Goal: Task Accomplishment & Management: Use online tool/utility

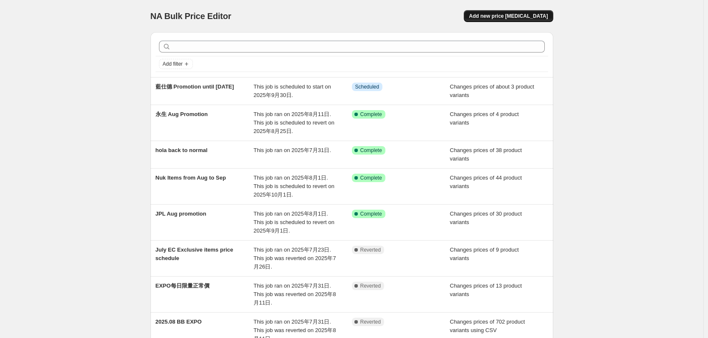
click at [534, 13] on button "Add new price [MEDICAL_DATA]" at bounding box center [508, 16] width 89 height 12
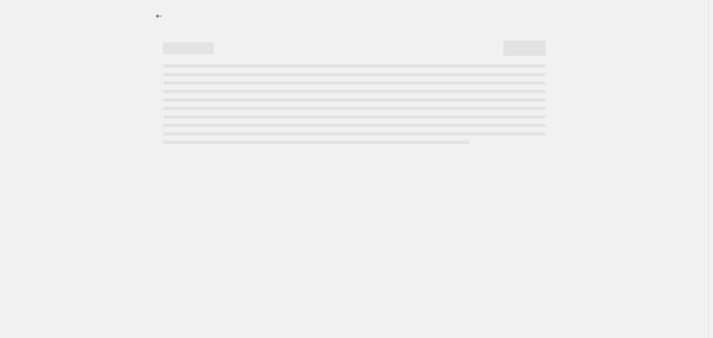
select select "percentage"
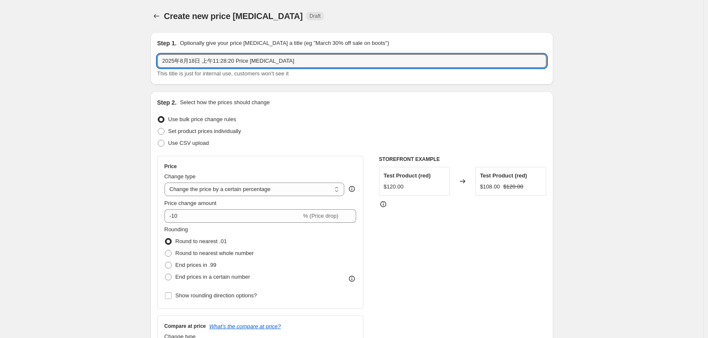
drag, startPoint x: 295, startPoint y: 64, endPoint x: 53, endPoint y: 76, distance: 242.0
click at [184, 133] on span "Set product prices individually" at bounding box center [204, 131] width 73 height 6
click at [158, 129] on input "Set product prices individually" at bounding box center [158, 128] width 0 height 0
radio input "true"
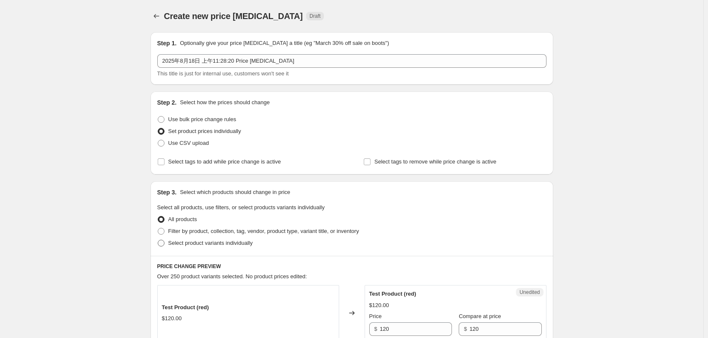
click at [194, 248] on label "Select product variants individually" at bounding box center [204, 244] width 95 height 12
click at [158, 240] on input "Select product variants individually" at bounding box center [158, 240] width 0 height 0
radio input "true"
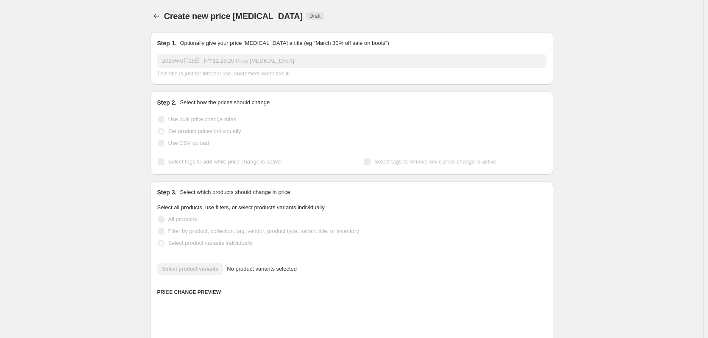
scroll to position [107, 0]
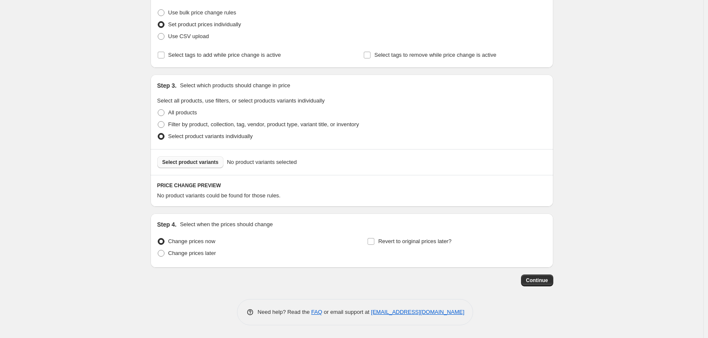
click at [215, 158] on button "Select product variants" at bounding box center [190, 162] width 67 height 12
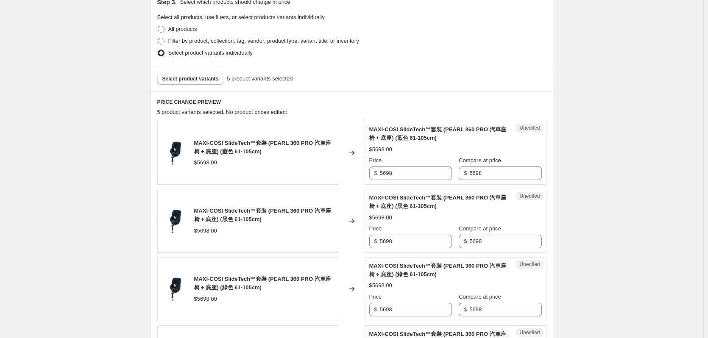
scroll to position [277, 0]
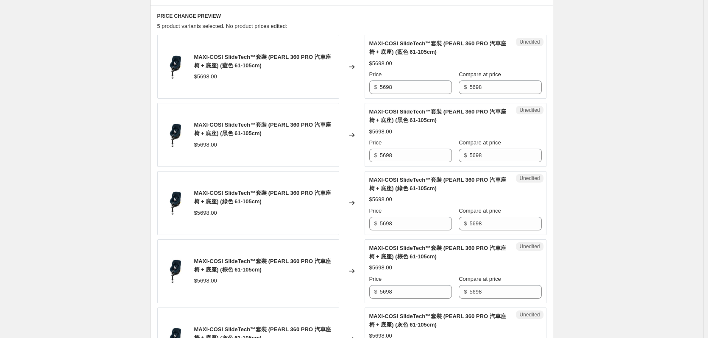
drag, startPoint x: 103, startPoint y: 136, endPoint x: 271, endPoint y: 93, distance: 173.3
click at [103, 136] on div "Create new price change job. This page is ready Create new price change job Dra…" at bounding box center [352, 125] width 704 height 805
drag, startPoint x: 422, startPoint y: 91, endPoint x: 351, endPoint y: 93, distance: 71.7
click at [362, 92] on div "MAXI-COSI SlideTech™套裝 (PEARL 360 PRO 汽車座椅 + 底座) (藍色 61-105cm) $5698.00 Changed…" at bounding box center [351, 67] width 389 height 64
type input "4559"
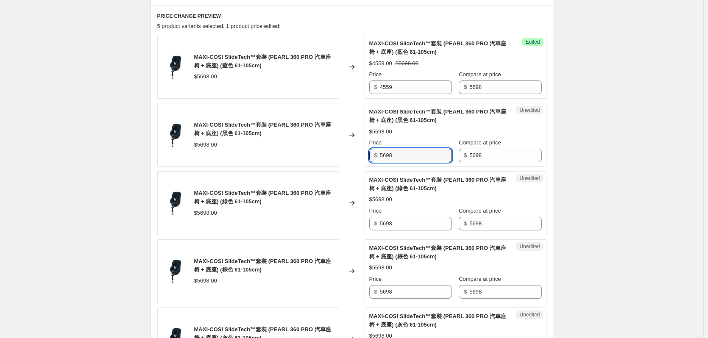
drag, startPoint x: 406, startPoint y: 156, endPoint x: 377, endPoint y: 161, distance: 29.2
click at [377, 161] on div "$ 5698" at bounding box center [410, 156] width 83 height 14
type input "4559"
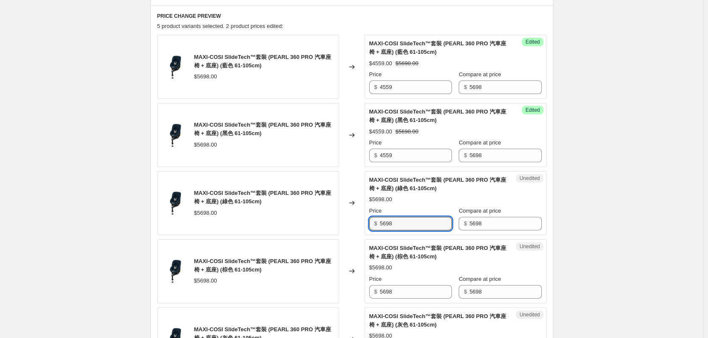
drag, startPoint x: 401, startPoint y: 222, endPoint x: 338, endPoint y: 229, distance: 64.0
click at [339, 229] on div "MAXI-COSI SlideTech™套裝 (PEARL 360 PRO 汽車座椅 + 底座) (綠色 61-105cm) $5698.00 Changed…" at bounding box center [351, 203] width 389 height 64
type input "4559"
click at [410, 286] on input "5698" at bounding box center [416, 292] width 72 height 14
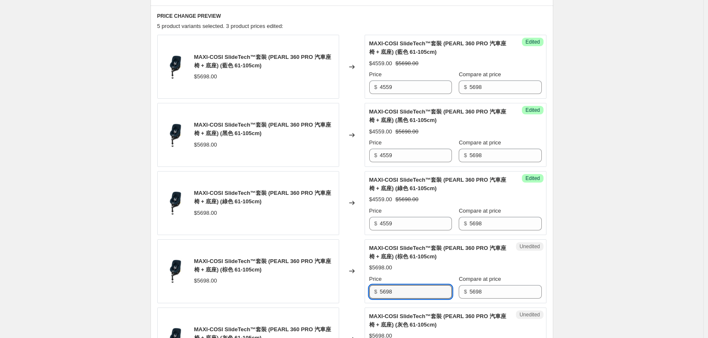
drag, startPoint x: 408, startPoint y: 291, endPoint x: 376, endPoint y: 299, distance: 33.1
click at [376, 299] on div "$ 5698" at bounding box center [410, 292] width 83 height 14
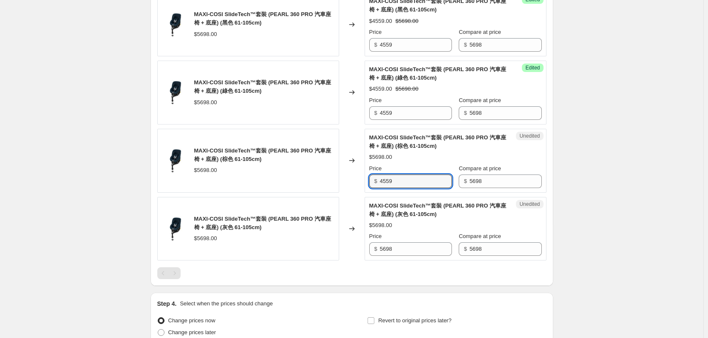
scroll to position [404, 0]
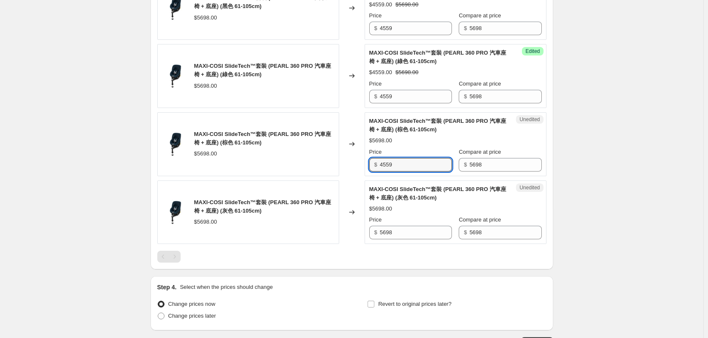
type input "4559"
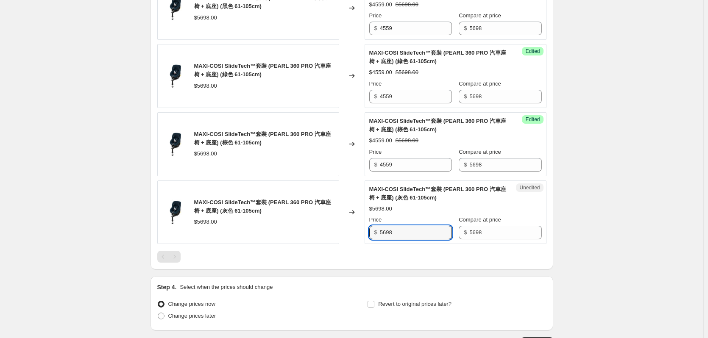
drag, startPoint x: 379, startPoint y: 229, endPoint x: 356, endPoint y: 236, distance: 23.4
click at [352, 233] on div "MAXI-COSI SlideTech™套裝 (PEARL 360 PRO 汽車座椅 + 底座) (灰色 61-105cm) $5698.00 Changed…" at bounding box center [351, 213] width 389 height 64
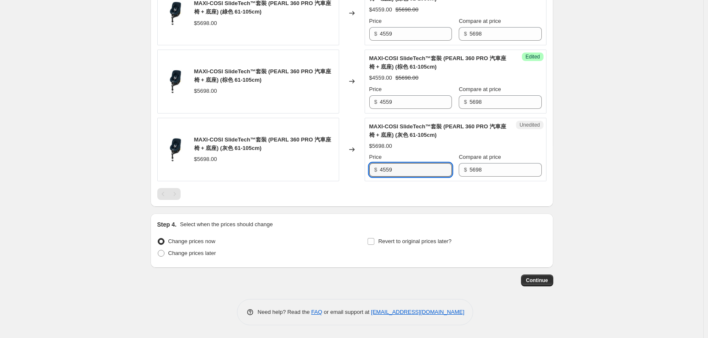
type input "4559"
click at [179, 252] on span "Change prices later" at bounding box center [192, 253] width 48 height 6
click at [158, 251] on input "Change prices later" at bounding box center [158, 250] width 0 height 0
radio input "true"
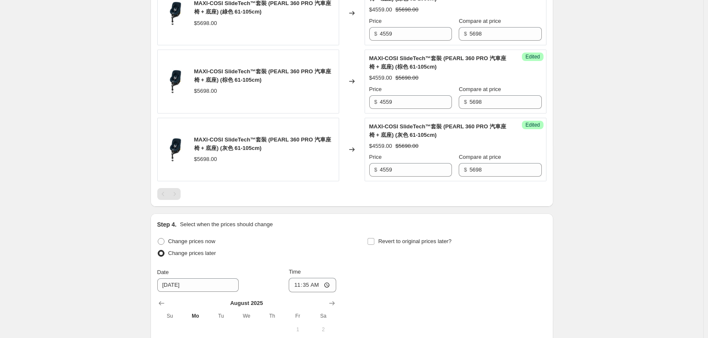
click at [156, 250] on div "Step 4. Select when the prices should change Change prices now Change prices la…" at bounding box center [352, 320] width 403 height 213
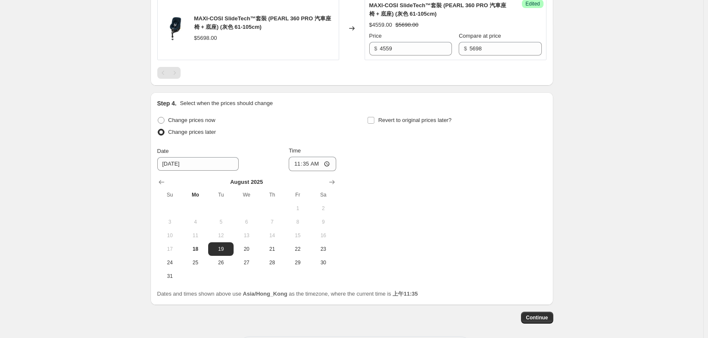
scroll to position [625, 0]
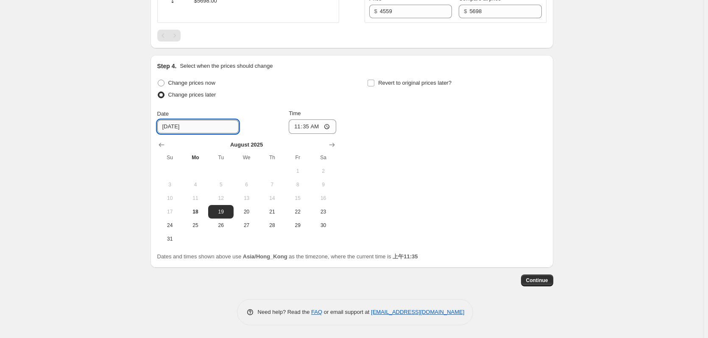
click at [198, 124] on input "8/19/2025" at bounding box center [197, 127] width 81 height 14
click at [296, 213] on span "22" at bounding box center [297, 212] width 19 height 7
type input "8/22/2025"
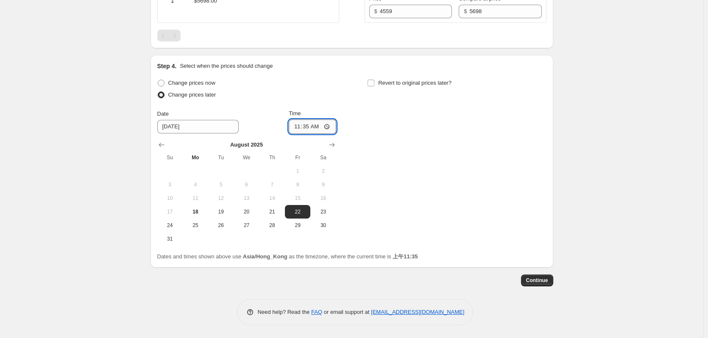
click at [309, 126] on input "11:35" at bounding box center [313, 127] width 48 height 14
type input "00:00"
click at [388, 83] on span "Revert to original prices later?" at bounding box center [414, 83] width 73 height 6
click at [374, 83] on input "Revert to original prices later?" at bounding box center [371, 83] width 7 height 7
checkbox input "true"
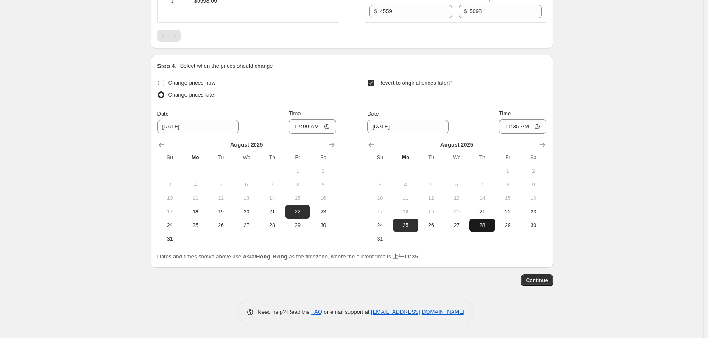
click at [494, 229] on button "28" at bounding box center [481, 226] width 25 height 14
click at [508, 233] on td at bounding box center [507, 239] width 25 height 14
click at [510, 221] on button "29" at bounding box center [507, 226] width 25 height 14
type input "8/29/2025"
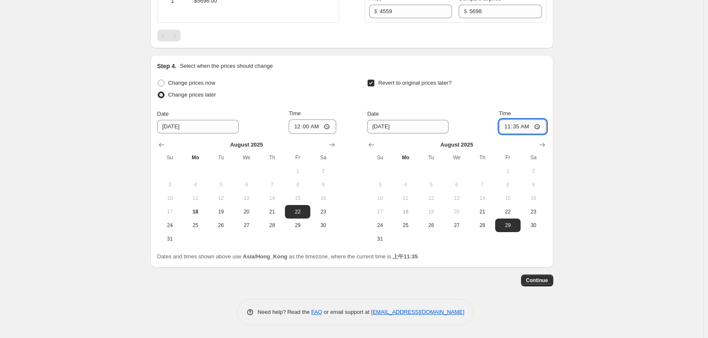
click at [526, 126] on input "11:35" at bounding box center [523, 127] width 48 height 14
click at [517, 130] on input "11:35" at bounding box center [523, 127] width 48 height 14
type input "00:00"
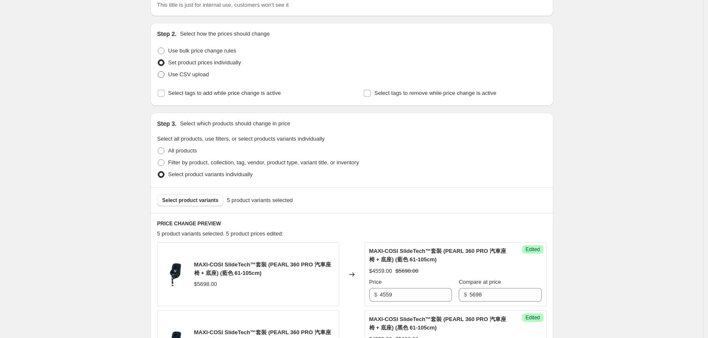
scroll to position [0, 0]
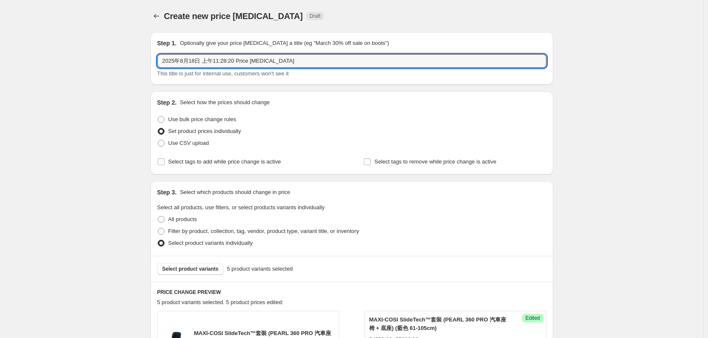
drag, startPoint x: 286, startPoint y: 59, endPoint x: 101, endPoint y: 77, distance: 186.2
paste input "2/8-28/8"
type input "22/8-28/8 Carseat Promo"
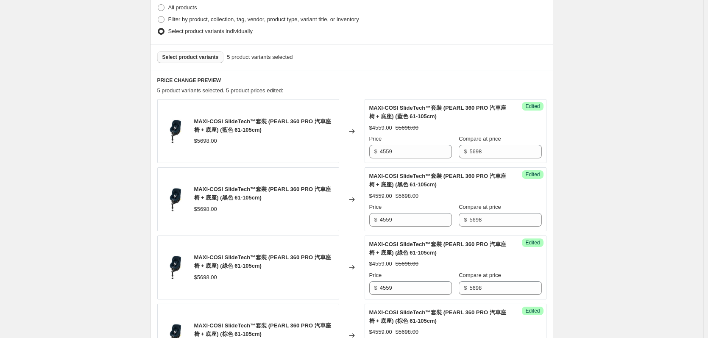
click at [189, 57] on span "Select product variants" at bounding box center [190, 57] width 56 height 7
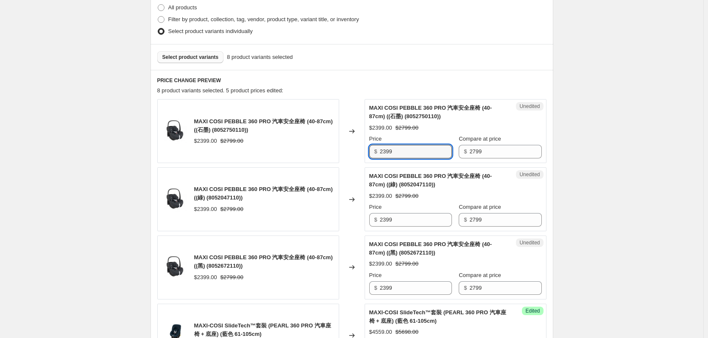
drag, startPoint x: 414, startPoint y: 151, endPoint x: 322, endPoint y: 165, distance: 92.1
type input "2238"
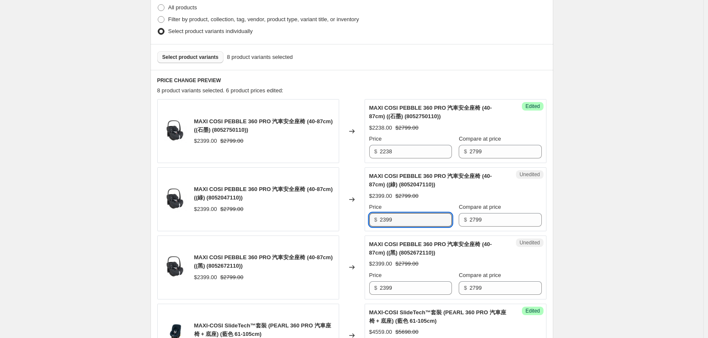
drag, startPoint x: 411, startPoint y: 221, endPoint x: 348, endPoint y: 229, distance: 63.3
click at [348, 229] on div "MAXI COSI PEBBLE 360 PRO 汽車安全座椅 (40-87cm) ((綠) (8052047110)) $2399.00 $2799.00 …" at bounding box center [351, 200] width 389 height 64
type input "2238"
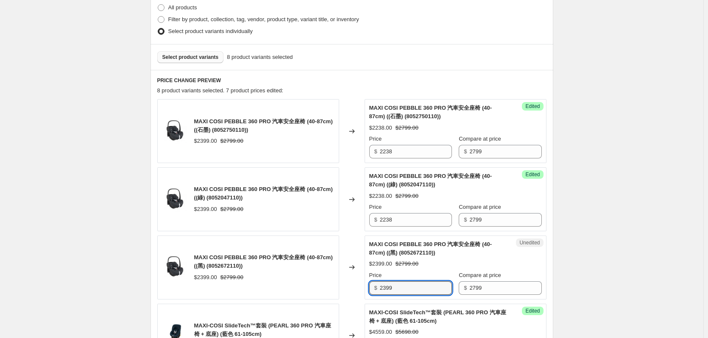
drag, startPoint x: 404, startPoint y: 289, endPoint x: 366, endPoint y: 292, distance: 38.7
click at [366, 292] on div "MAXI COSI PEBBLE 360 PRO 汽車安全座椅 (40-87cm) ((黑) (8052672110)) $2399.00 $2799.00 …" at bounding box center [351, 268] width 389 height 64
type input "2238"
drag, startPoint x: 581, startPoint y: 120, endPoint x: 550, endPoint y: 134, distance: 34.8
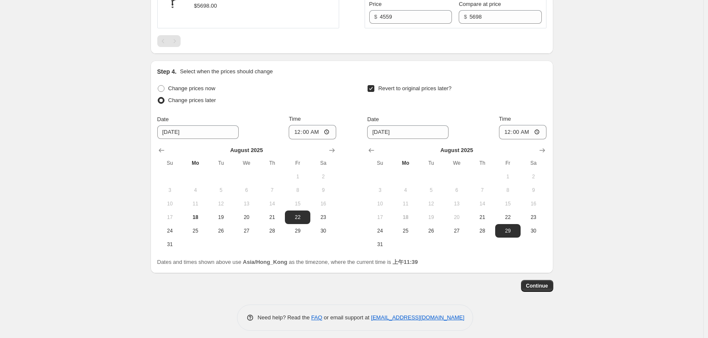
scroll to position [830, 0]
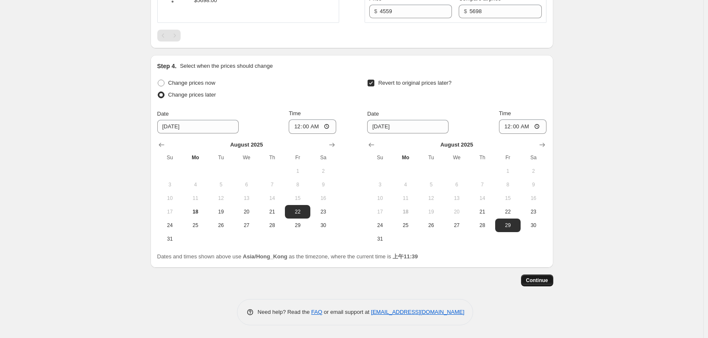
click at [546, 282] on span "Continue" at bounding box center [537, 280] width 22 height 7
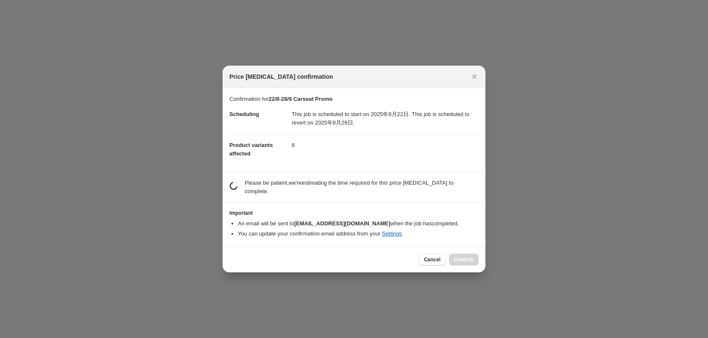
scroll to position [420, 0]
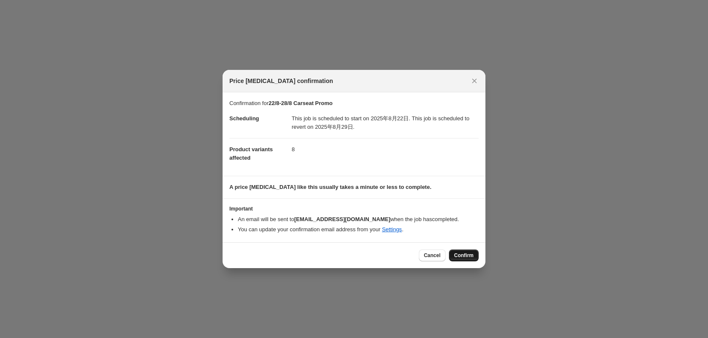
click at [461, 255] on span "Confirm" at bounding box center [464, 255] width 20 height 7
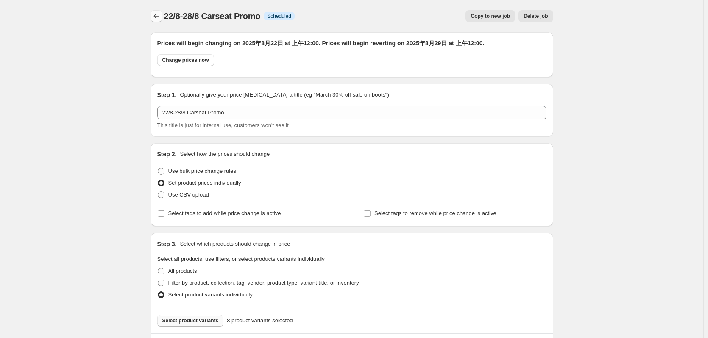
click at [161, 16] on icon "Price change jobs" at bounding box center [156, 16] width 8 height 8
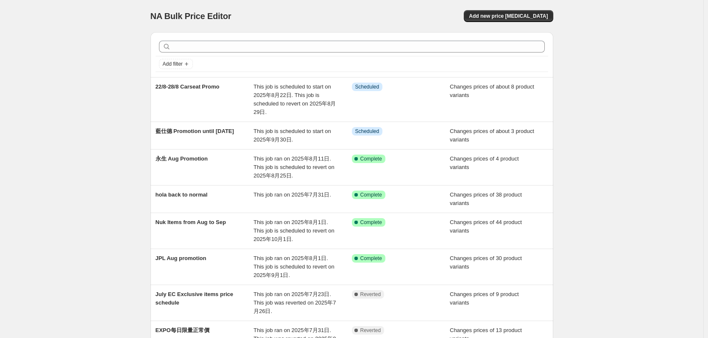
click at [94, 179] on div "NA Bulk Price Editor. This page is ready NA Bulk Price Editor Add new price cha…" at bounding box center [352, 256] width 704 height 513
